Goal: Information Seeking & Learning: Learn about a topic

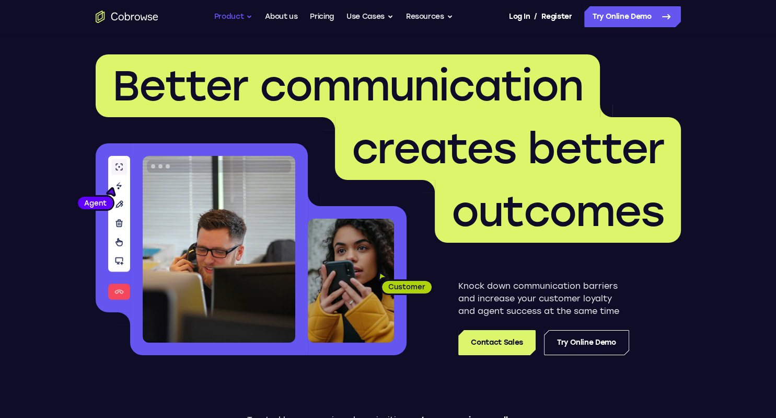
click at [236, 17] on button "Product" at bounding box center [233, 16] width 39 height 21
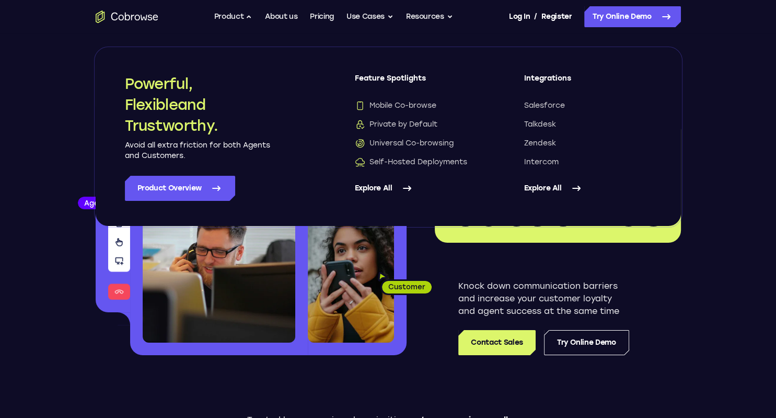
click at [550, 188] on link "Explore All" at bounding box center [588, 188] width 128 height 25
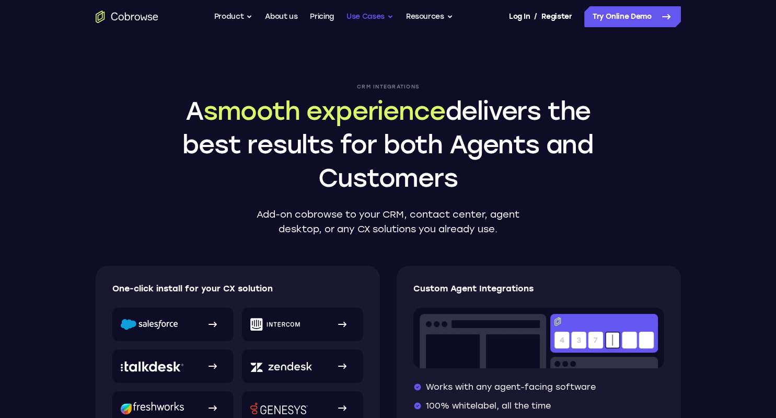
click at [379, 18] on button "Use Cases" at bounding box center [370, 16] width 47 height 21
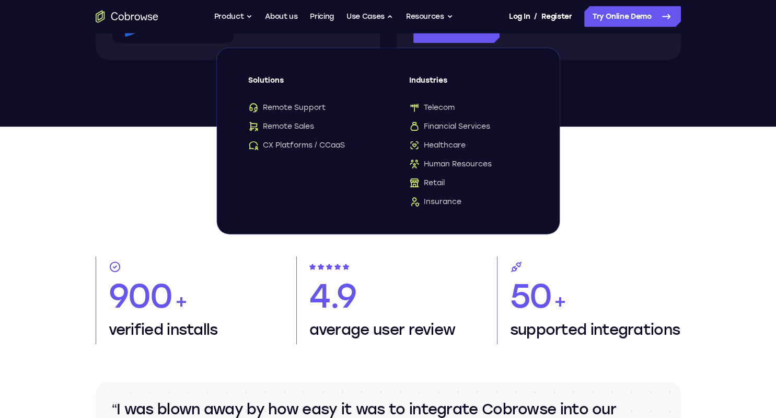
scroll to position [472, 0]
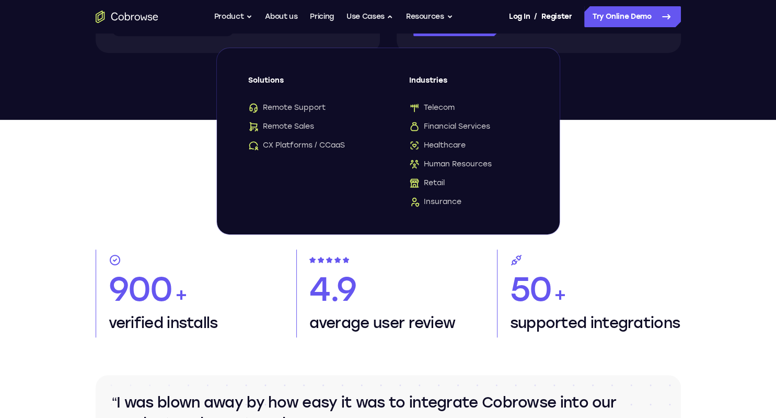
click at [721, 160] on section "Cobrowse in numbers 900 + verified installs 4.9 average user review 50 + suppor…" at bounding box center [388, 339] width 669 height 439
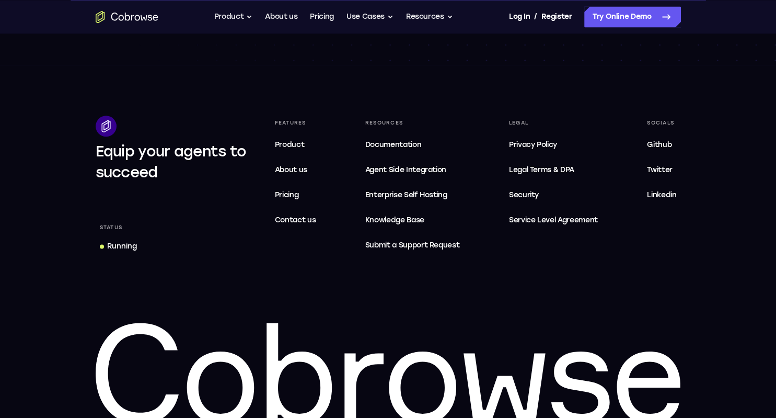
scroll to position [1231, 0]
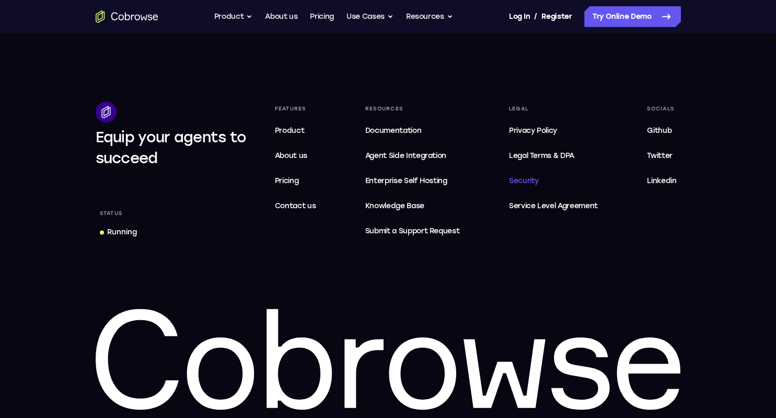
click at [536, 184] on span "Security" at bounding box center [524, 181] width 30 height 9
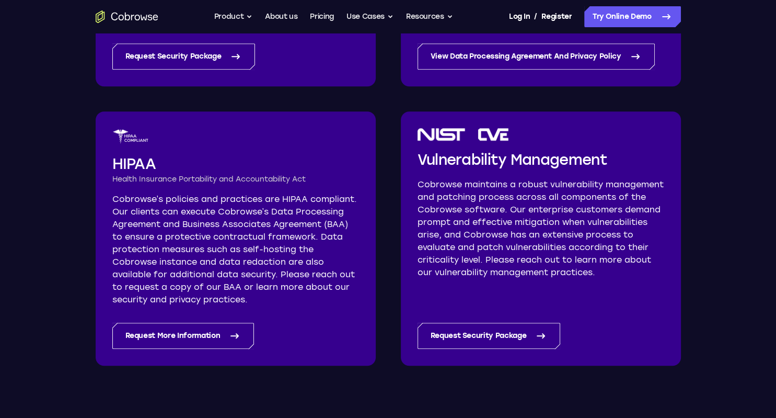
scroll to position [667, 0]
